Goal: Task Accomplishment & Management: Use online tool/utility

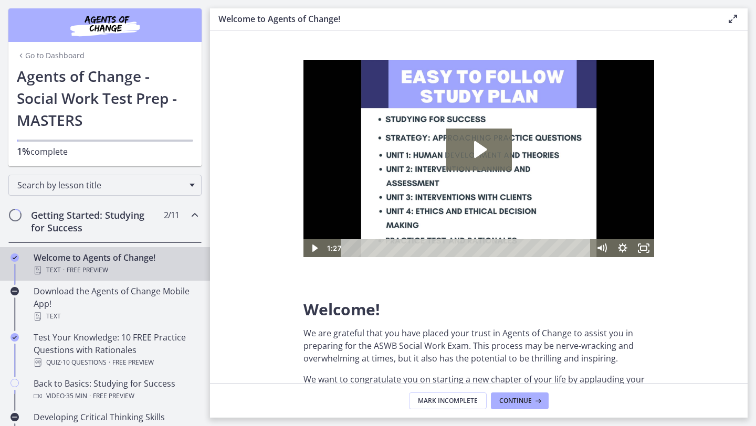
click at [65, 58] on link "Go to Dashboard" at bounding box center [51, 55] width 68 height 10
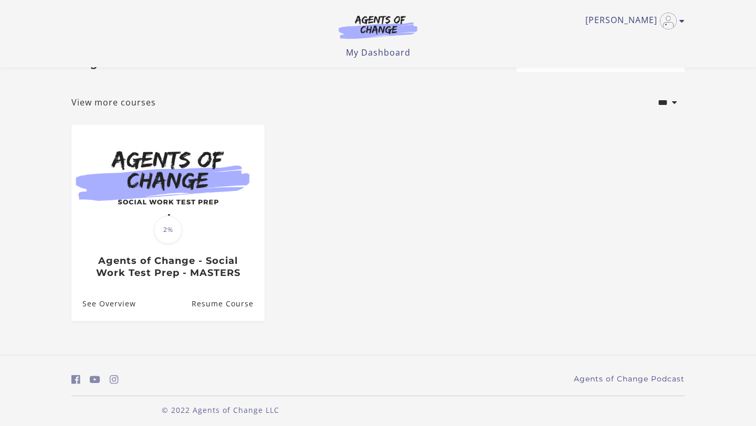
scroll to position [45, 0]
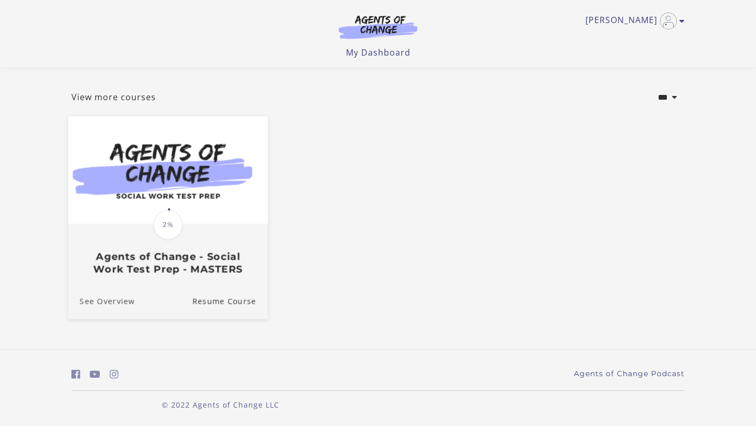
click at [120, 304] on link "See Overview" at bounding box center [101, 301] width 67 height 35
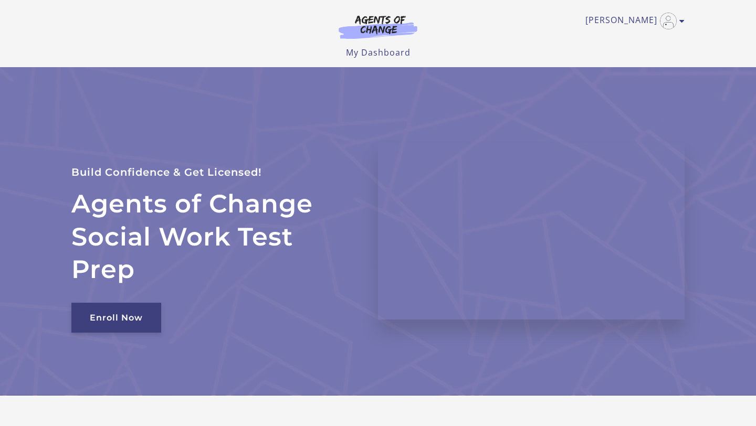
click at [154, 318] on link "Enroll Now" at bounding box center [116, 318] width 90 height 30
